Goal: Information Seeking & Learning: Learn about a topic

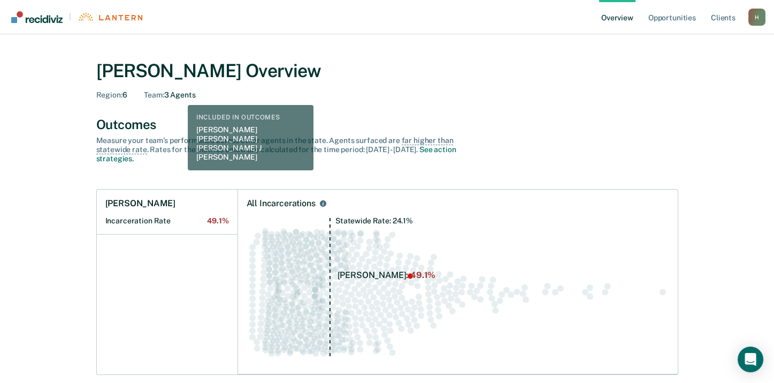
click at [180, 97] on div "Team : 3 Agents" at bounding box center [169, 94] width 51 height 9
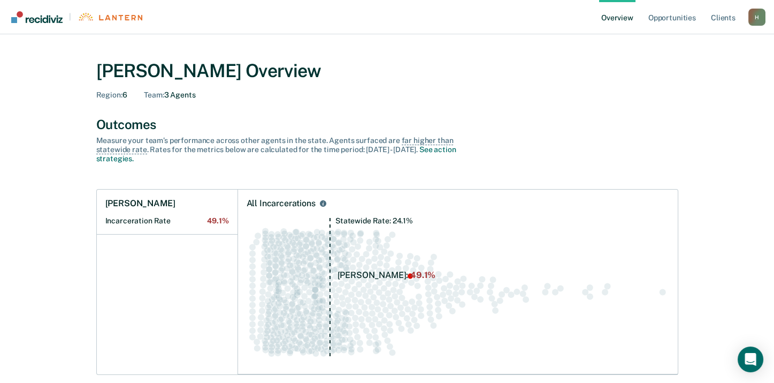
click at [755, 16] on div "H" at bounding box center [756, 17] width 17 height 17
drag, startPoint x: 630, startPoint y: 87, endPoint x: 644, endPoint y: 62, distance: 28.7
click at [629, 86] on div "[PERSON_NAME] Overview Region : 6 Team : 3 Agents" at bounding box center [387, 80] width 582 height 40
click at [720, 14] on link "Client s" at bounding box center [723, 17] width 29 height 34
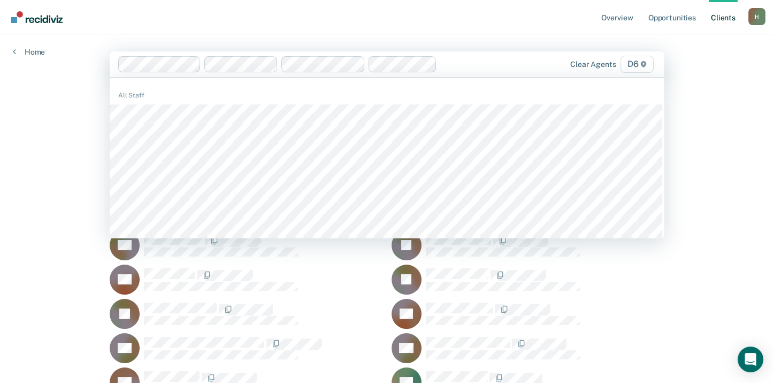
drag, startPoint x: 708, startPoint y: 161, endPoint x: 707, endPoint y: 155, distance: 6.0
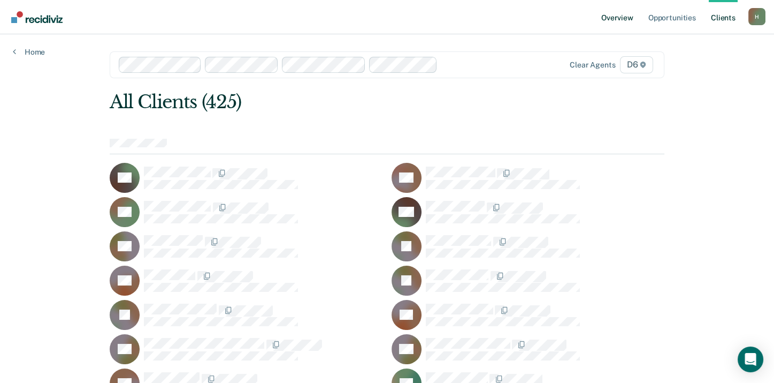
click at [604, 16] on link "Overview" at bounding box center [617, 17] width 36 height 34
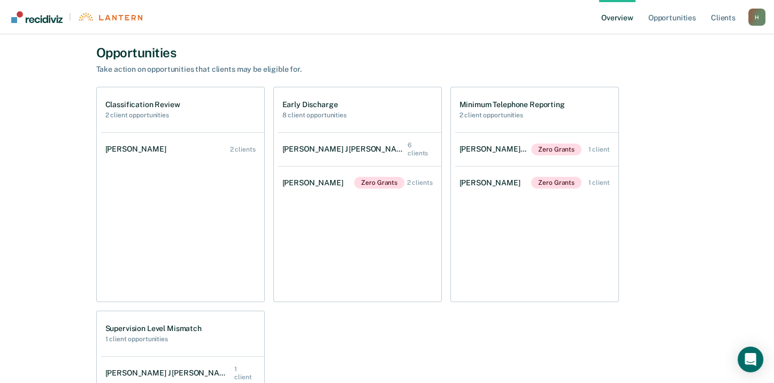
scroll to position [374, 0]
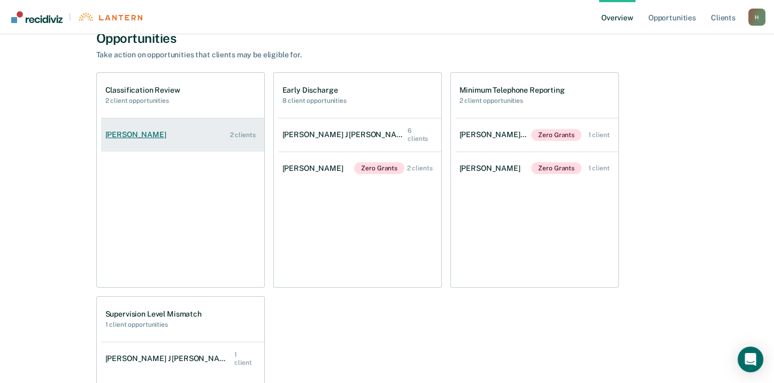
click at [152, 131] on div "[PERSON_NAME]" at bounding box center [137, 134] width 65 height 9
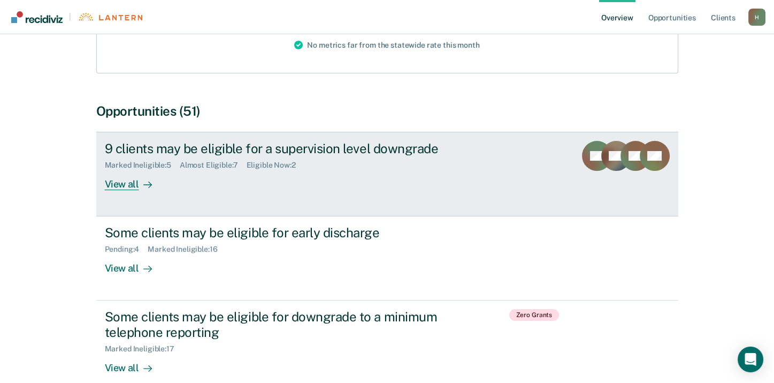
scroll to position [161, 0]
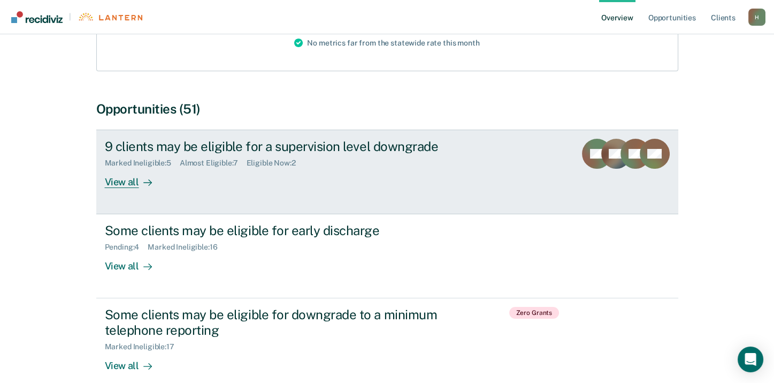
click at [106, 182] on div "View all" at bounding box center [135, 177] width 60 height 21
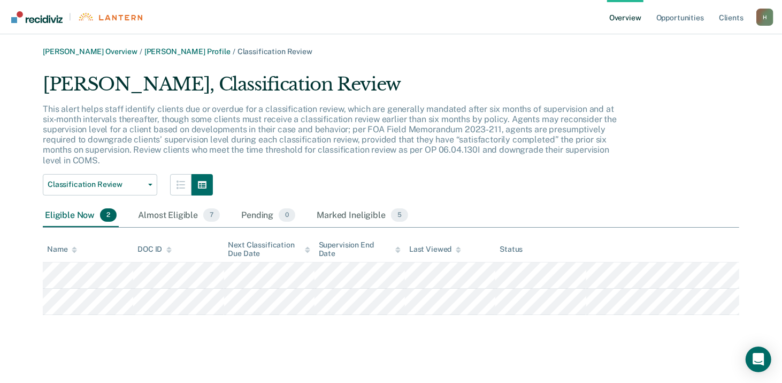
click at [667, 179] on div "[PERSON_NAME], Classification Review This alert helps staff identify clients du…" at bounding box center [391, 194] width 697 height 242
click at [172, 50] on link "[PERSON_NAME] Profile" at bounding box center [187, 51] width 86 height 9
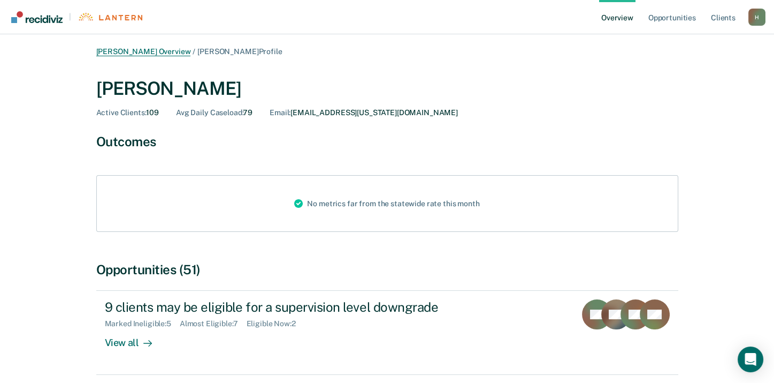
click at [117, 52] on link "[PERSON_NAME] Overview" at bounding box center [143, 51] width 95 height 9
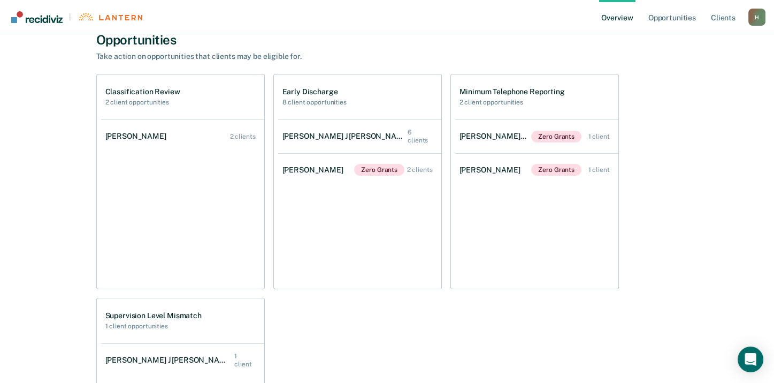
scroll to position [374, 0]
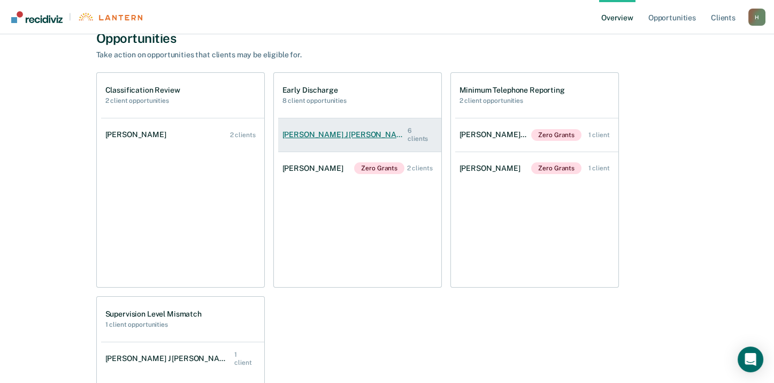
click at [311, 134] on div "[PERSON_NAME] J [PERSON_NAME]" at bounding box center [345, 134] width 126 height 9
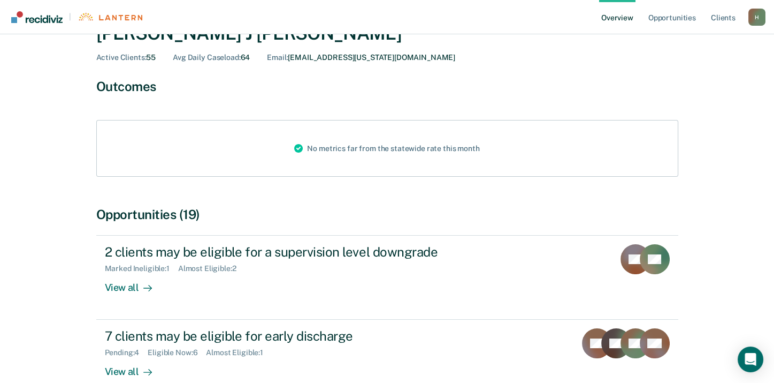
scroll to position [161, 0]
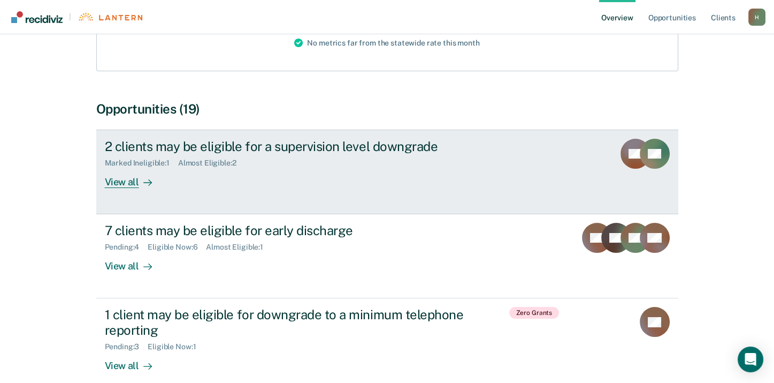
click at [124, 184] on div "View all" at bounding box center [135, 177] width 60 height 21
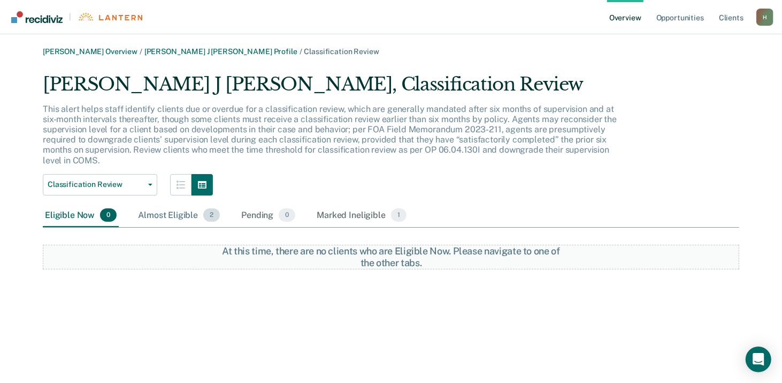
click at [162, 213] on div "Almost Eligible 2" at bounding box center [179, 216] width 86 height 24
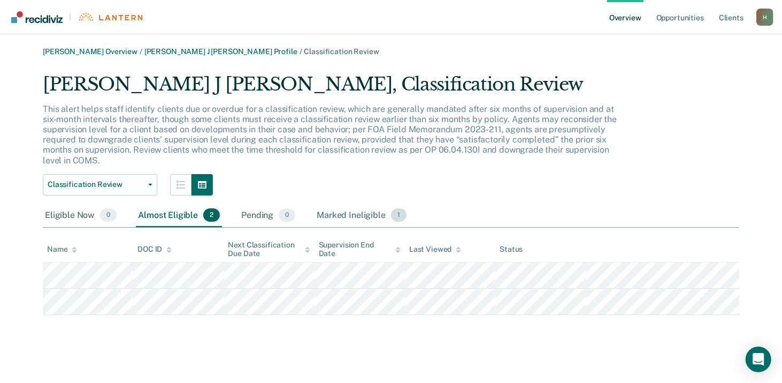
click at [360, 216] on div "Marked Ineligible 1" at bounding box center [362, 216] width 94 height 24
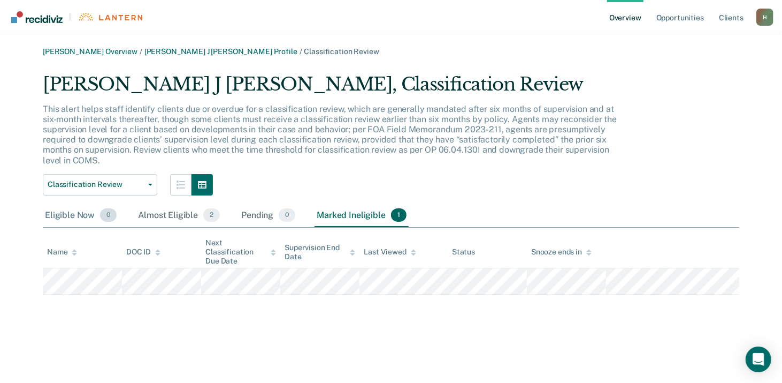
click at [76, 218] on div "Eligible Now 0" at bounding box center [81, 216] width 76 height 24
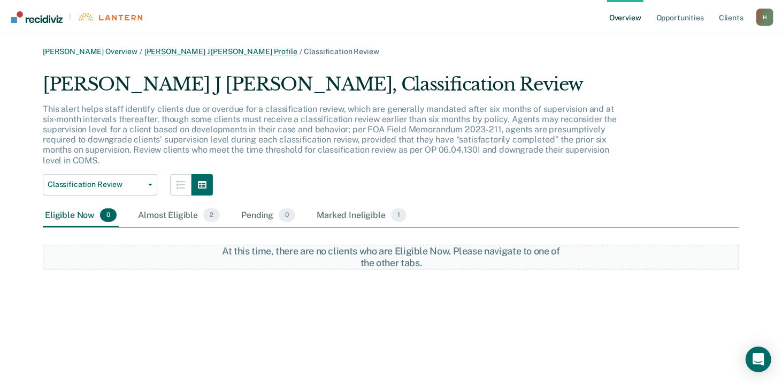
click at [171, 55] on link "[PERSON_NAME] J [PERSON_NAME] Profile" at bounding box center [220, 51] width 153 height 9
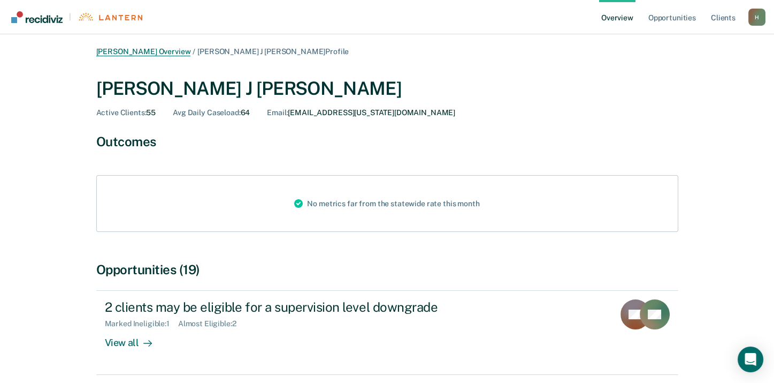
click at [148, 52] on link "[PERSON_NAME] Overview" at bounding box center [143, 51] width 95 height 9
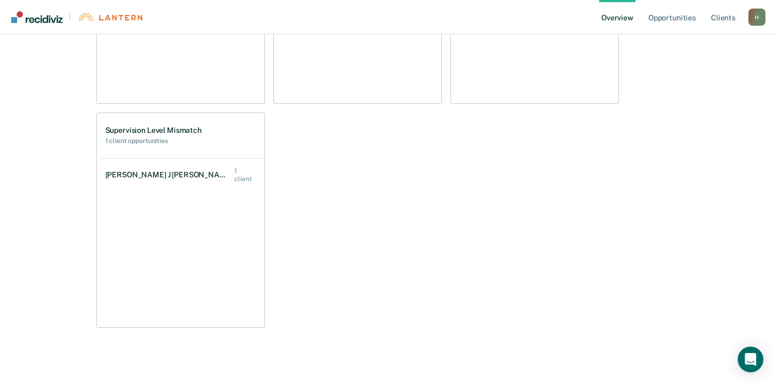
scroll to position [566, 0]
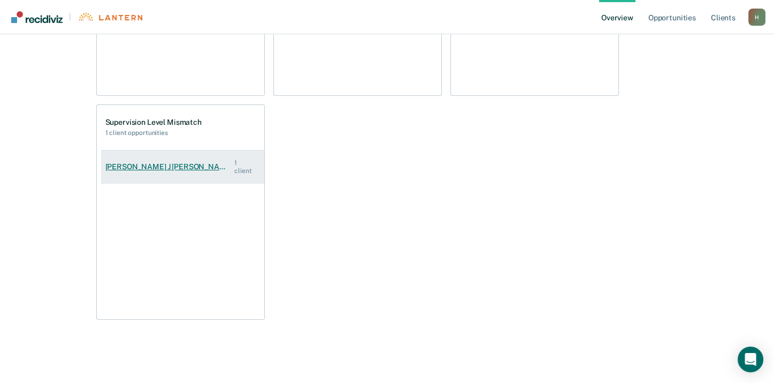
click at [135, 162] on div "[PERSON_NAME] J [PERSON_NAME]" at bounding box center [169, 166] width 129 height 9
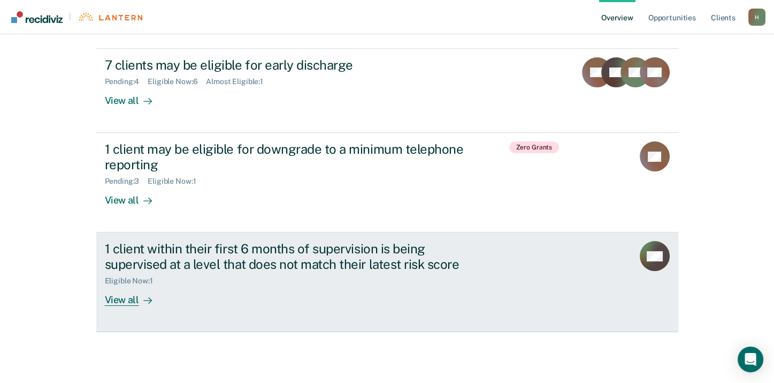
scroll to position [330, 0]
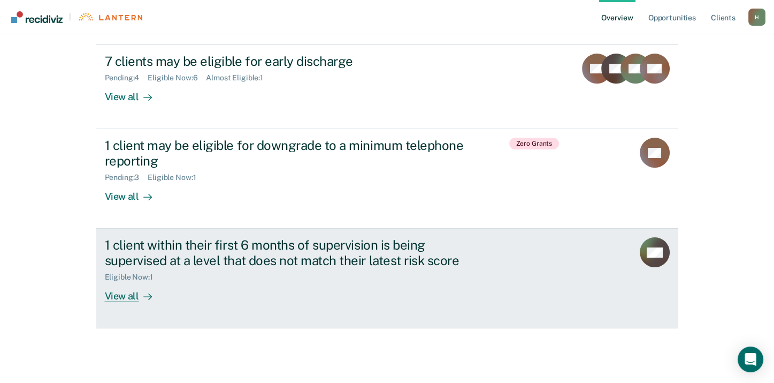
click at [115, 299] on div "View all" at bounding box center [135, 291] width 60 height 21
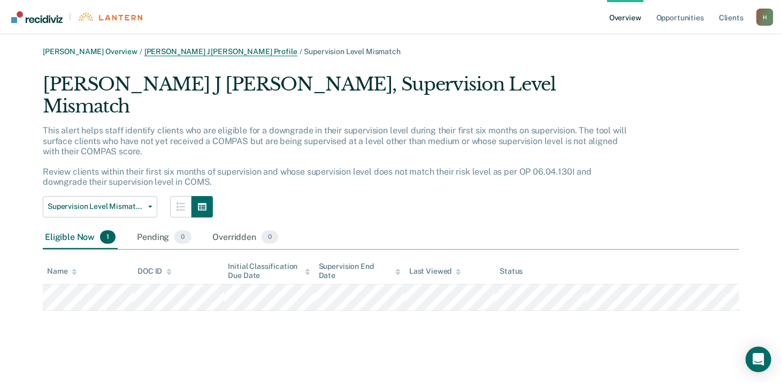
click at [168, 48] on link "[PERSON_NAME] J [PERSON_NAME] Profile" at bounding box center [220, 51] width 153 height 9
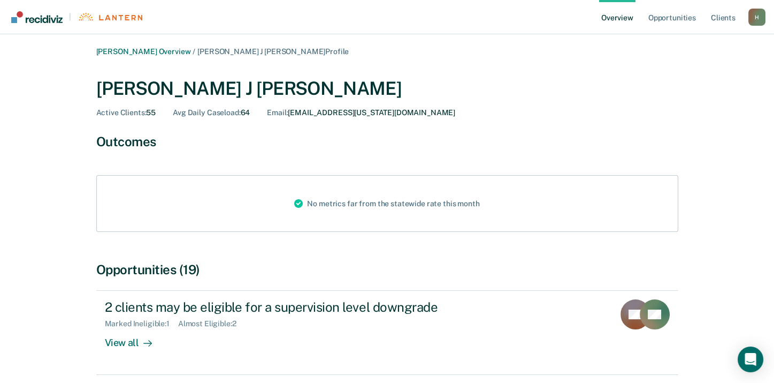
click at [765, 16] on div "H" at bounding box center [756, 17] width 17 height 17
click at [698, 71] on link "Log Out" at bounding box center [714, 69] width 86 height 9
